Goal: Information Seeking & Learning: Learn about a topic

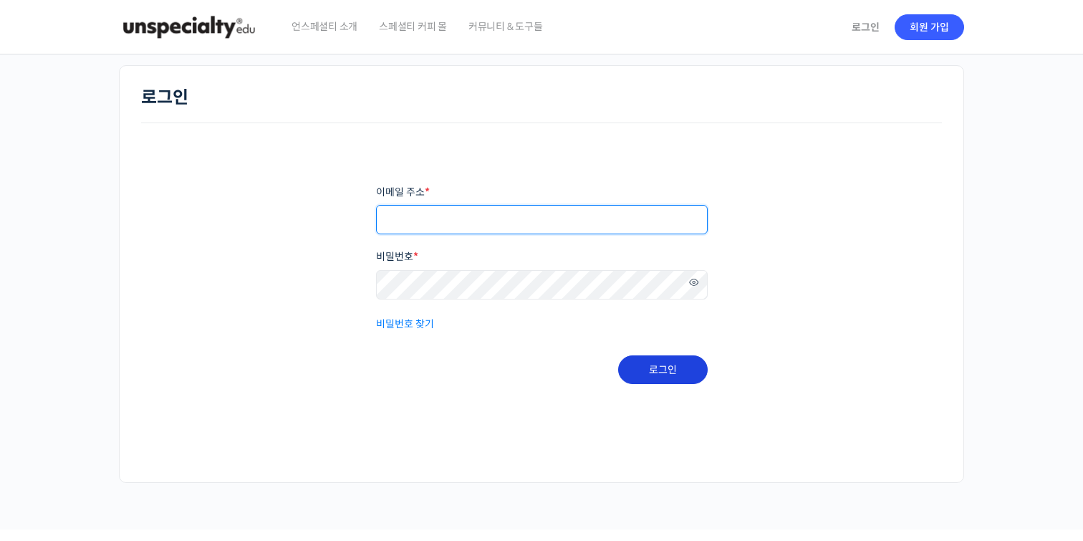
type input "hidden7191753848337"
click at [666, 366] on button "로그인" at bounding box center [663, 369] width 90 height 29
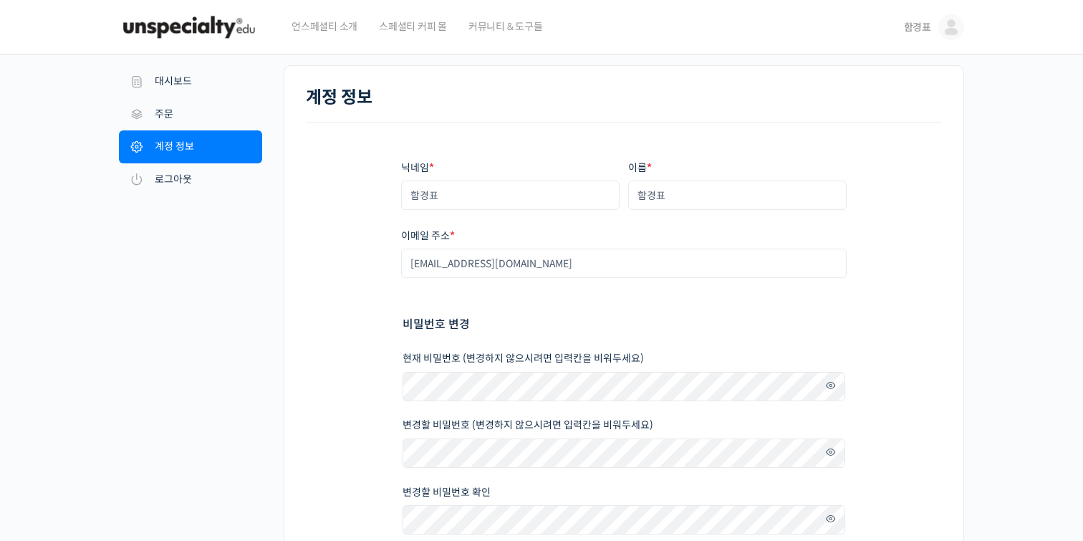
click at [954, 29] on img at bounding box center [952, 27] width 26 height 26
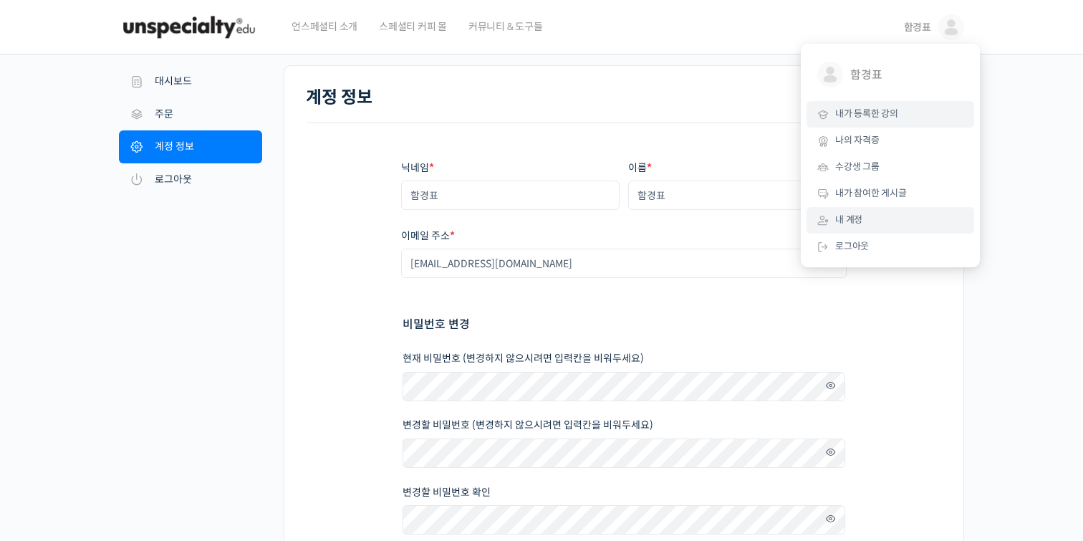
click at [891, 123] on link "내가 등록한 강의" at bounding box center [891, 114] width 168 height 27
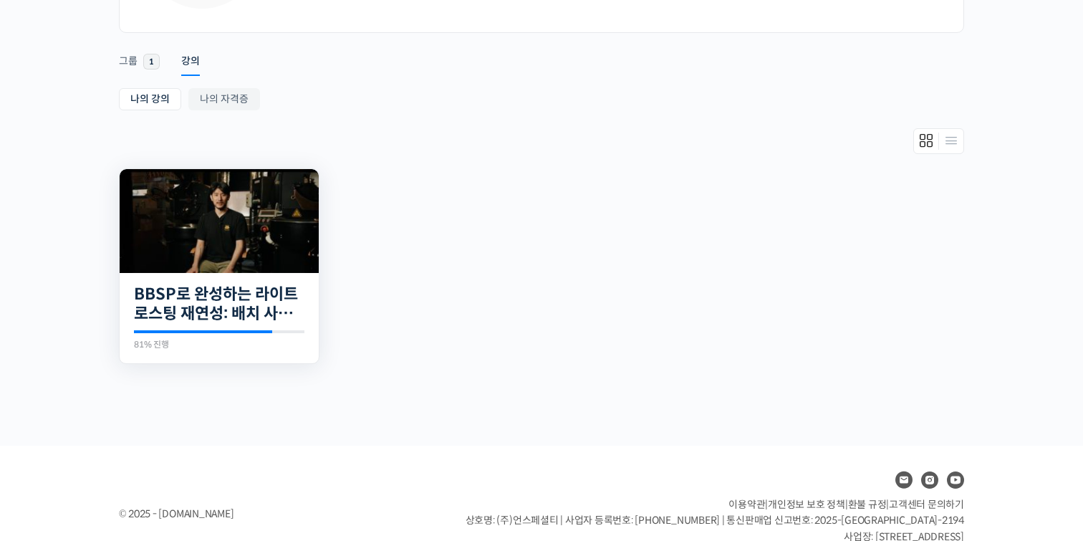
scroll to position [239, 0]
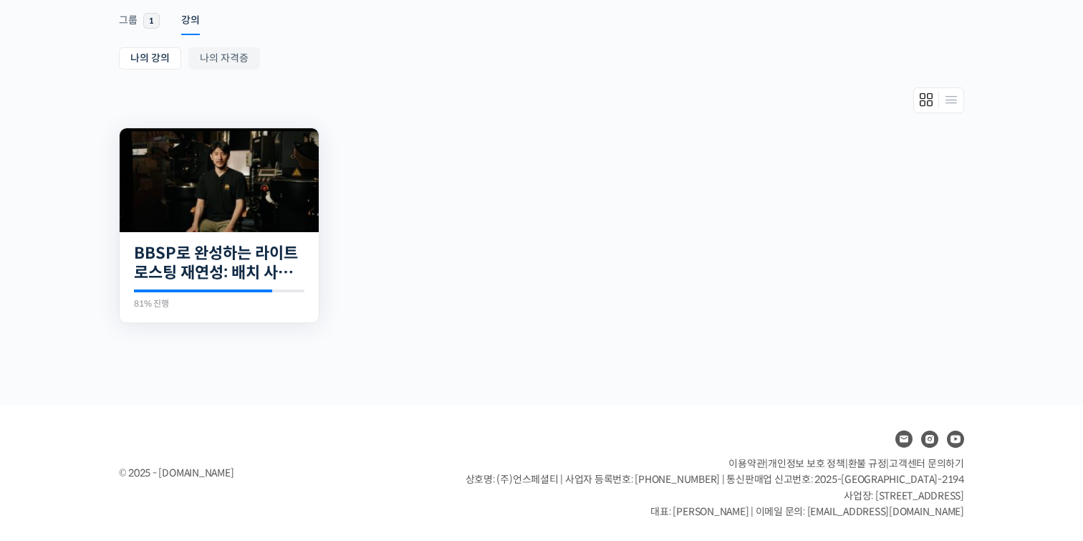
click at [275, 191] on img at bounding box center [219, 180] width 199 height 104
click at [268, 220] on img at bounding box center [219, 180] width 199 height 104
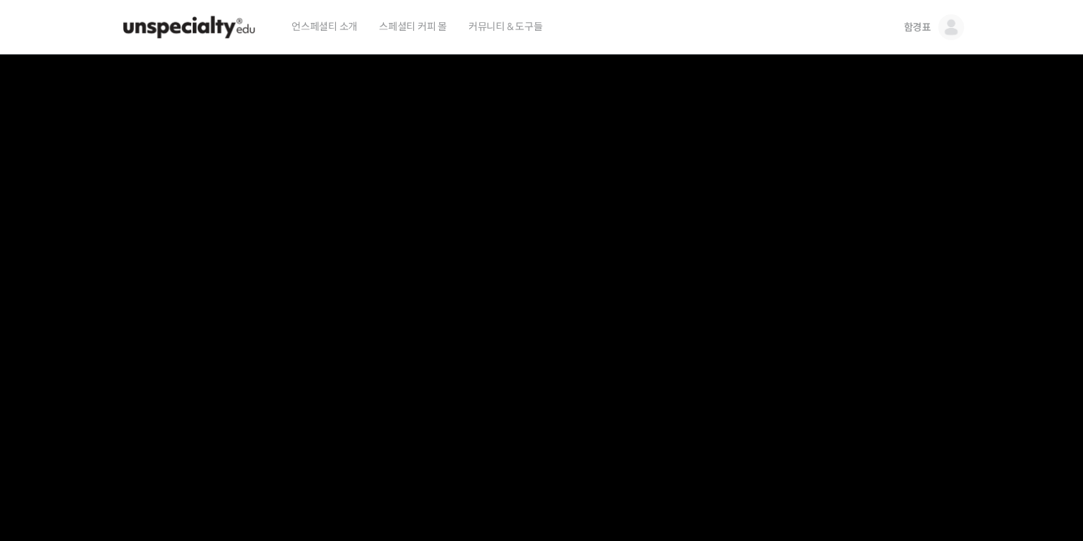
click at [593, 280] on video at bounding box center [541, 301] width 845 height 494
click at [950, 32] on img at bounding box center [952, 27] width 26 height 26
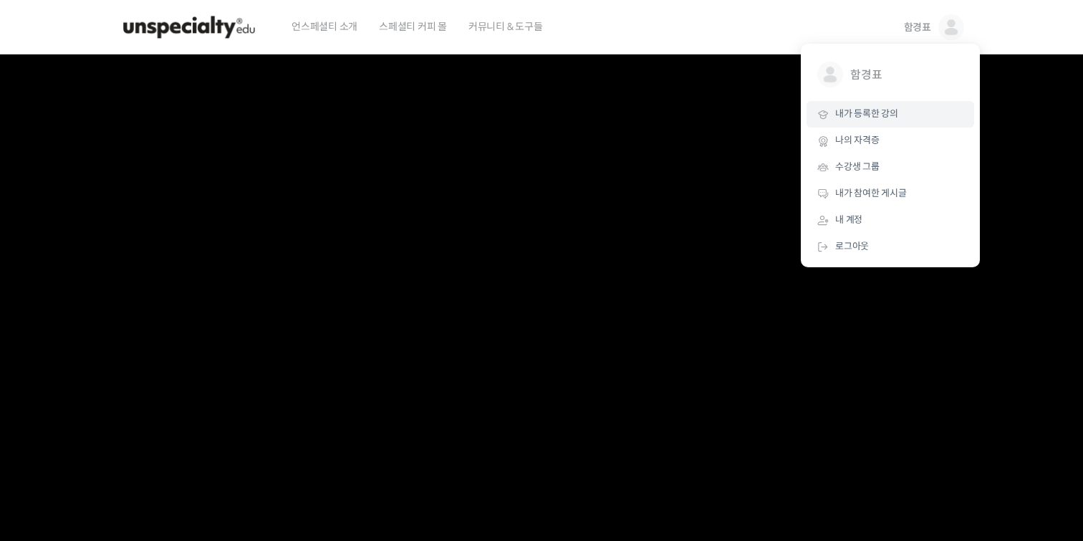
click at [885, 114] on span "내가 등록한 강의" at bounding box center [866, 113] width 63 height 12
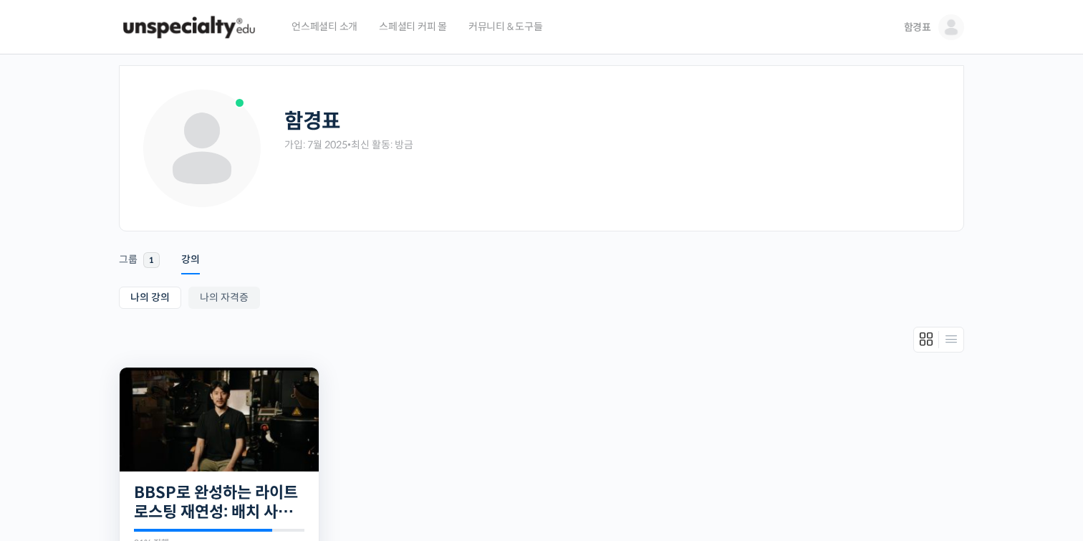
click at [205, 422] on img at bounding box center [219, 420] width 199 height 104
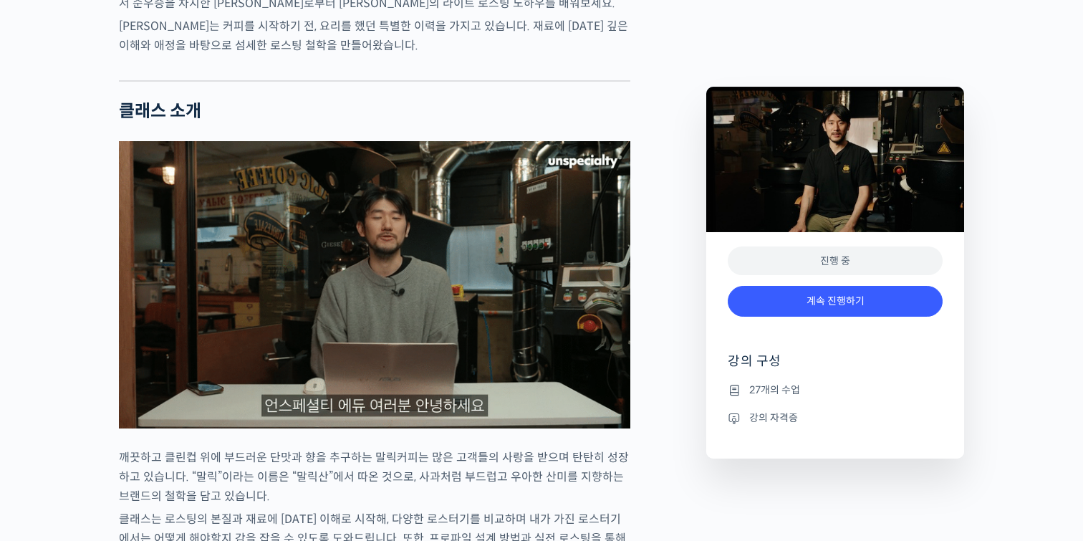
scroll to position [1136, 0]
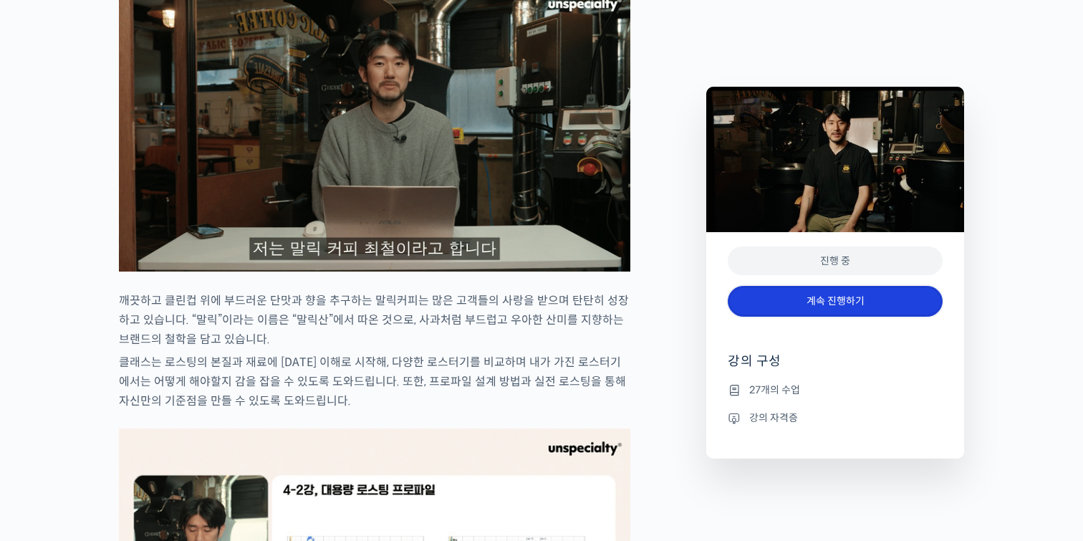
click at [790, 310] on link "계속 진행하기" at bounding box center [835, 301] width 215 height 31
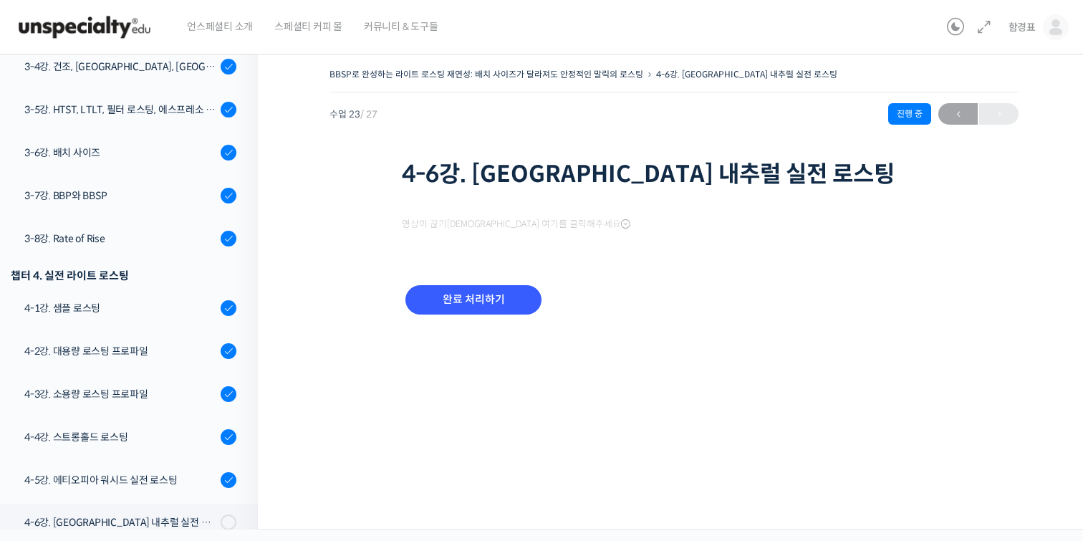
scroll to position [1024, 0]
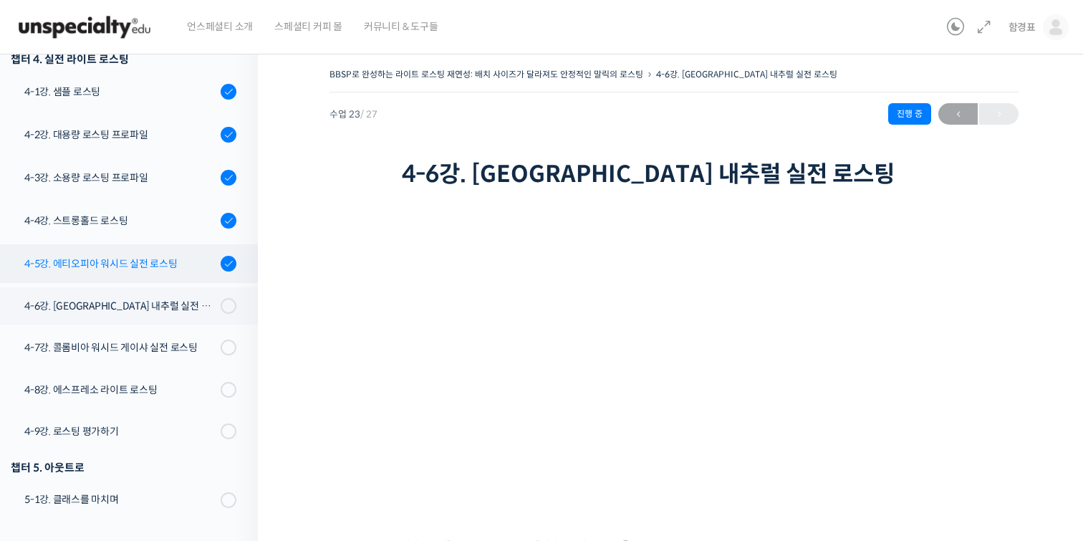
click at [140, 264] on div "4-5강. 에티오피아 워시드 실전 로스팅" at bounding box center [120, 264] width 192 height 16
